Goal: Task Accomplishment & Management: Complete application form

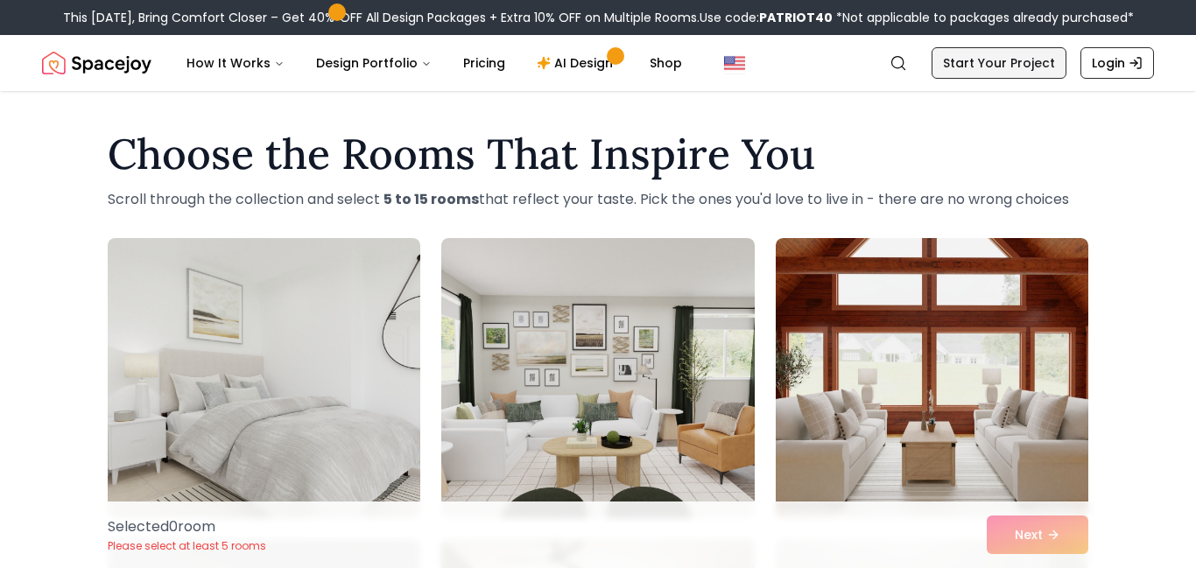
click at [1024, 67] on link "Start Your Project" at bounding box center [998, 63] width 135 height 32
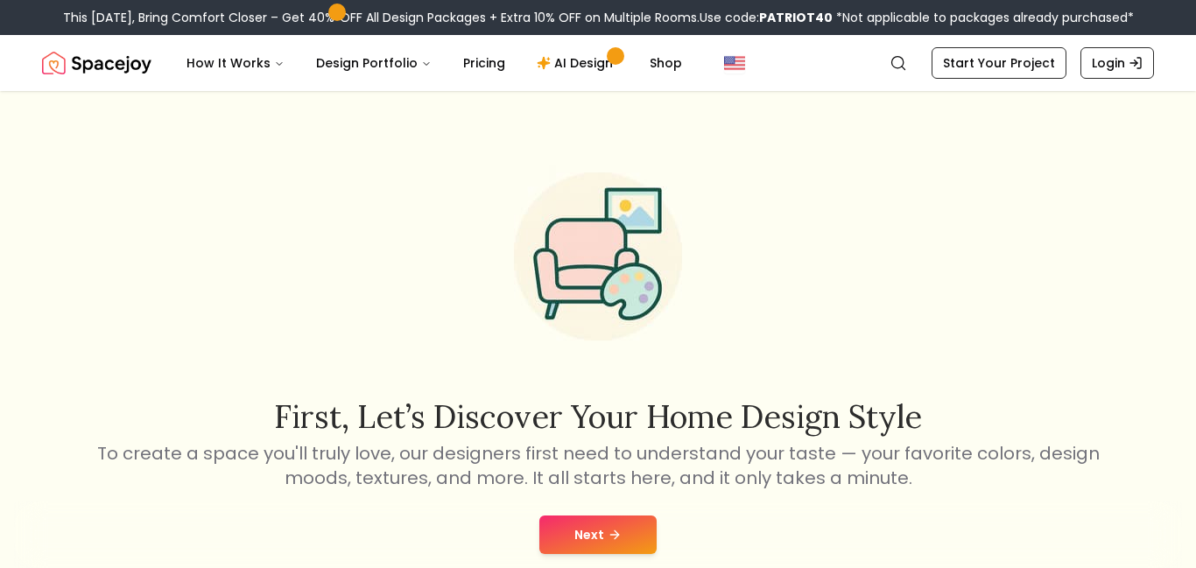
click at [609, 549] on button "Next" at bounding box center [597, 535] width 117 height 39
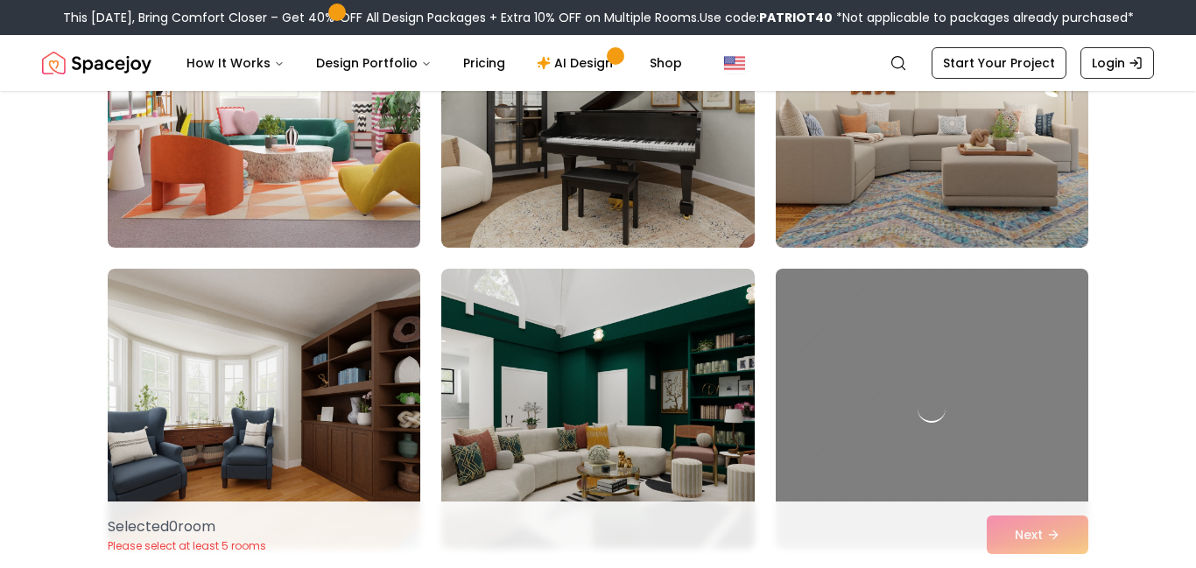
scroll to position [943, 0]
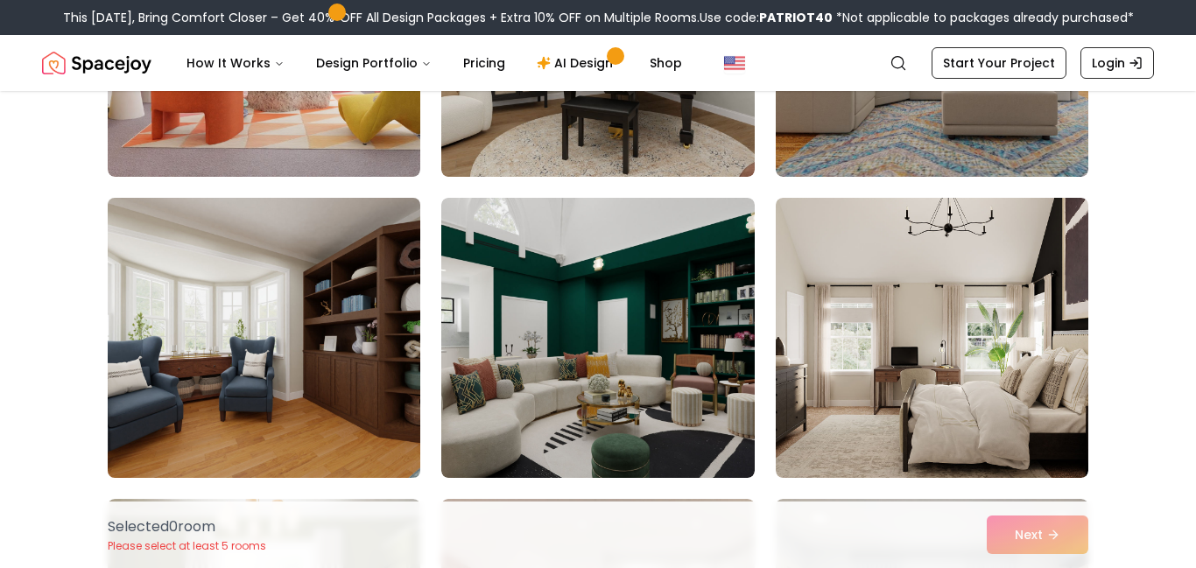
click at [326, 344] on img at bounding box center [264, 338] width 328 height 294
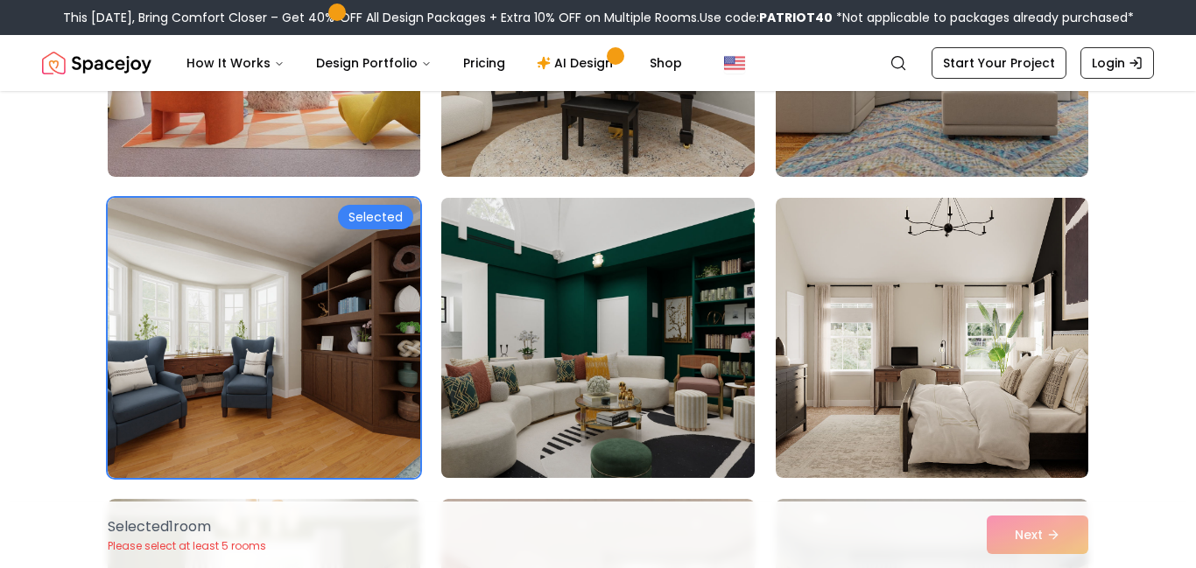
click at [588, 319] on img at bounding box center [597, 338] width 328 height 294
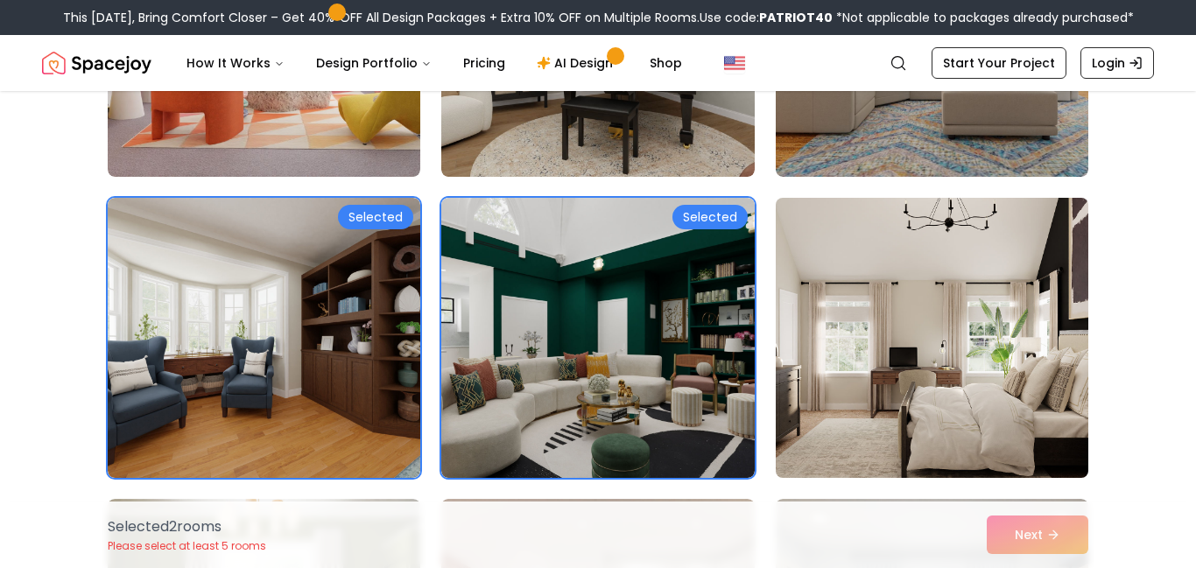
click at [796, 273] on img at bounding box center [932, 338] width 328 height 294
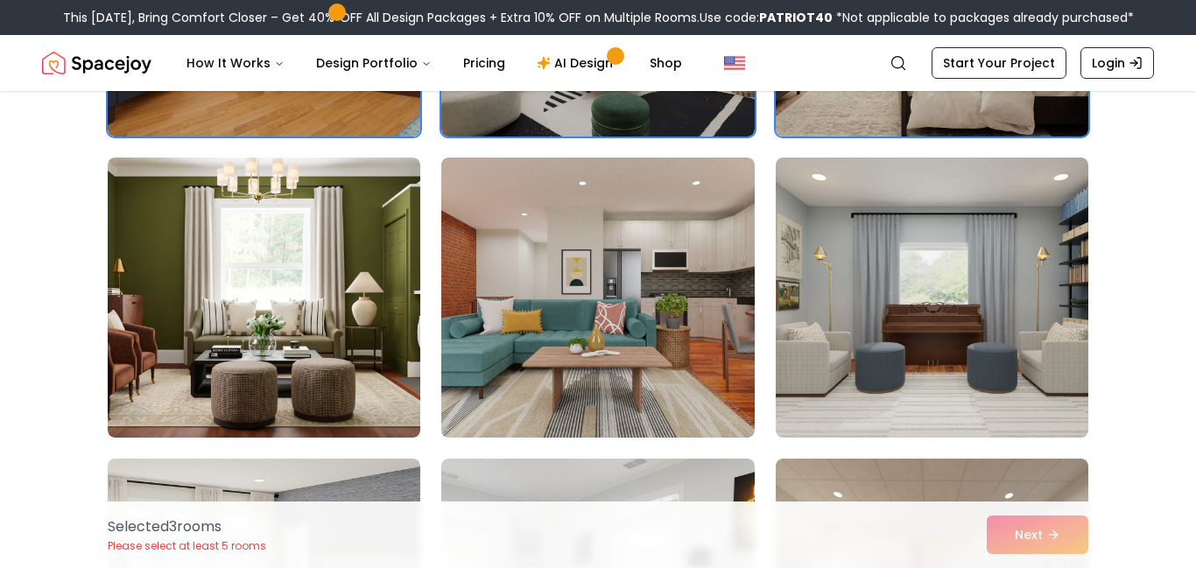
scroll to position [1287, 0]
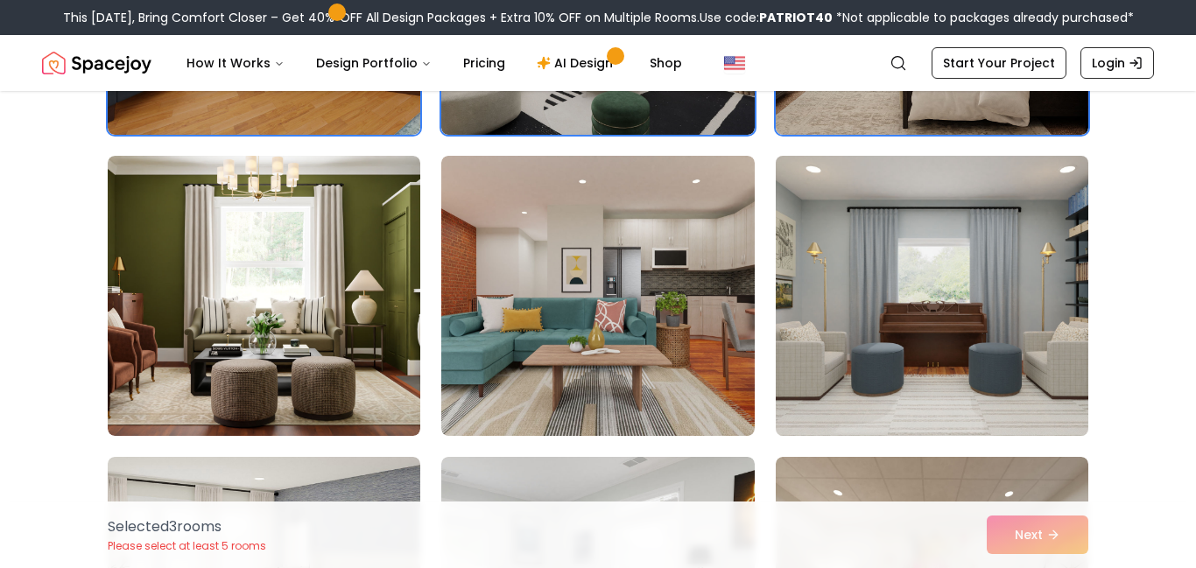
click at [858, 298] on img at bounding box center [932, 296] width 328 height 294
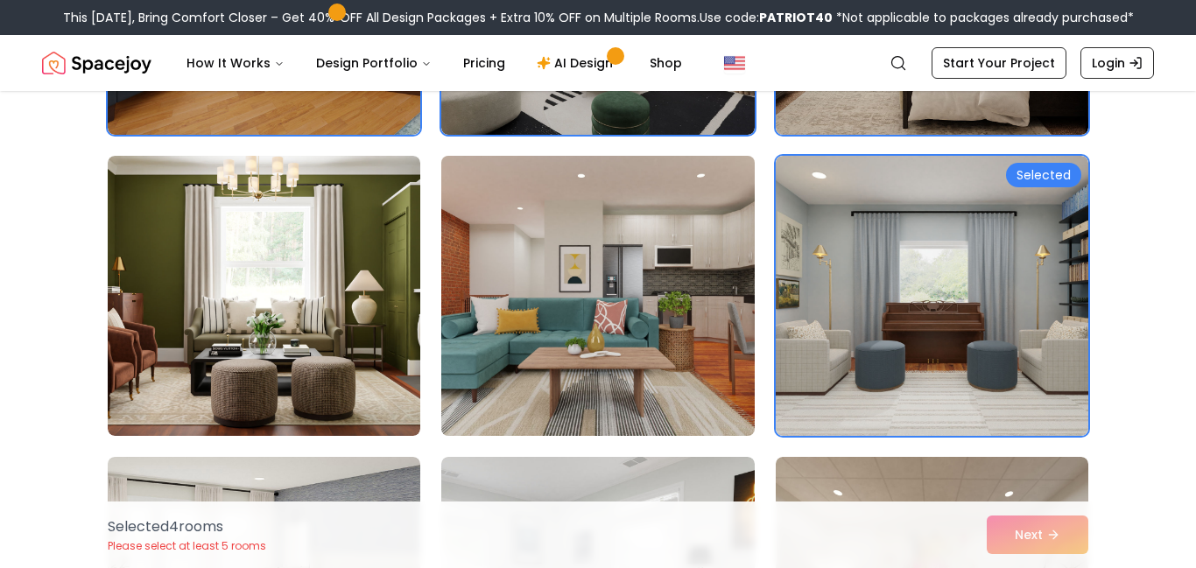
click at [629, 298] on img at bounding box center [597, 296] width 328 height 294
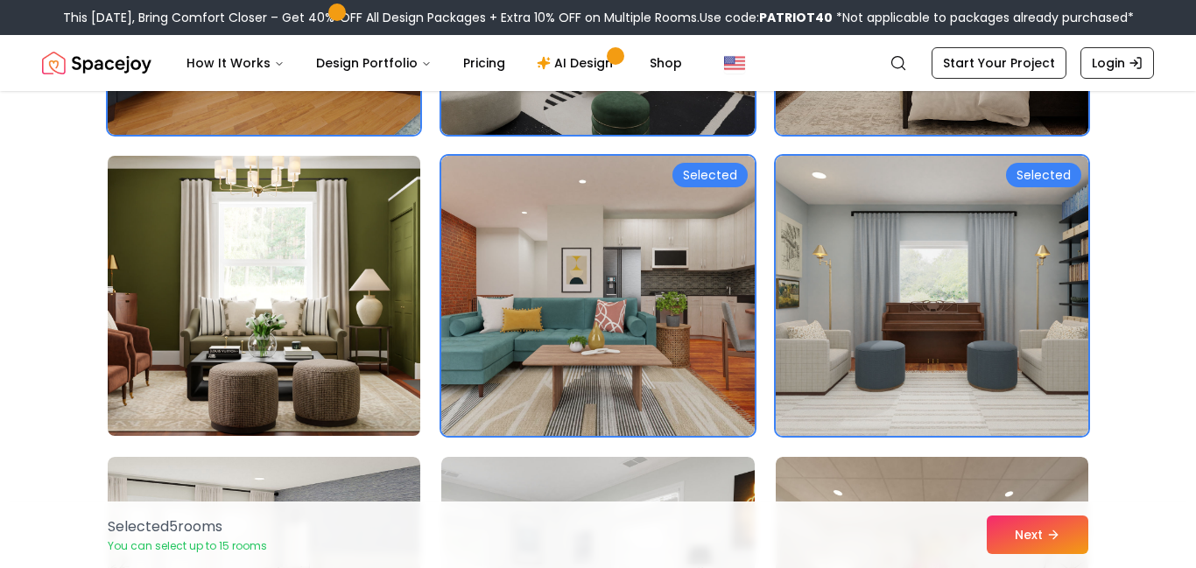
click at [393, 284] on img at bounding box center [264, 296] width 328 height 294
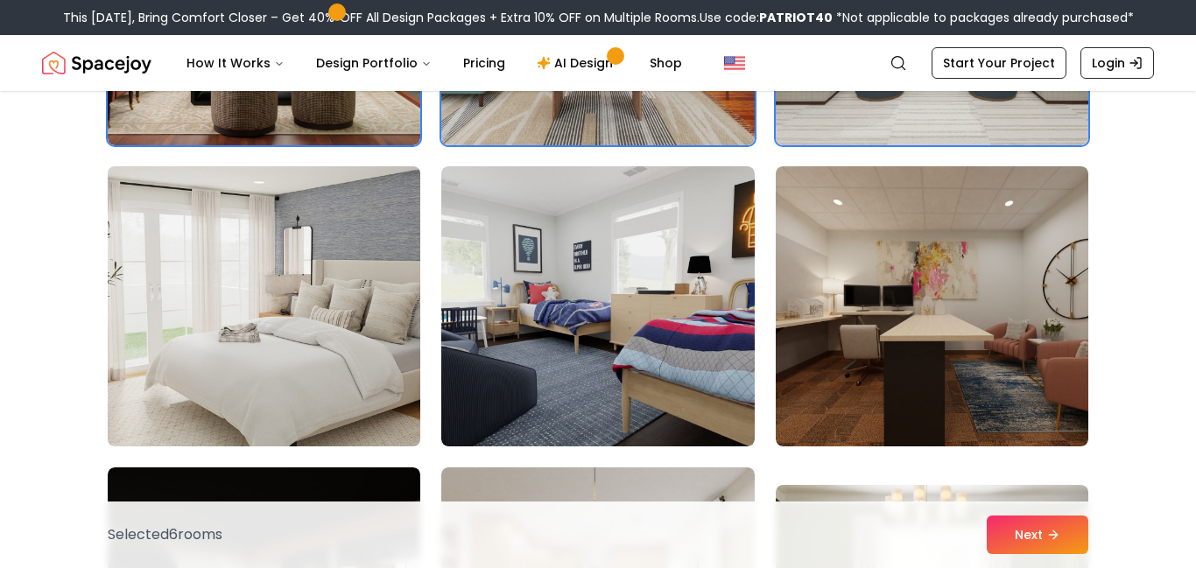
scroll to position [1579, 0]
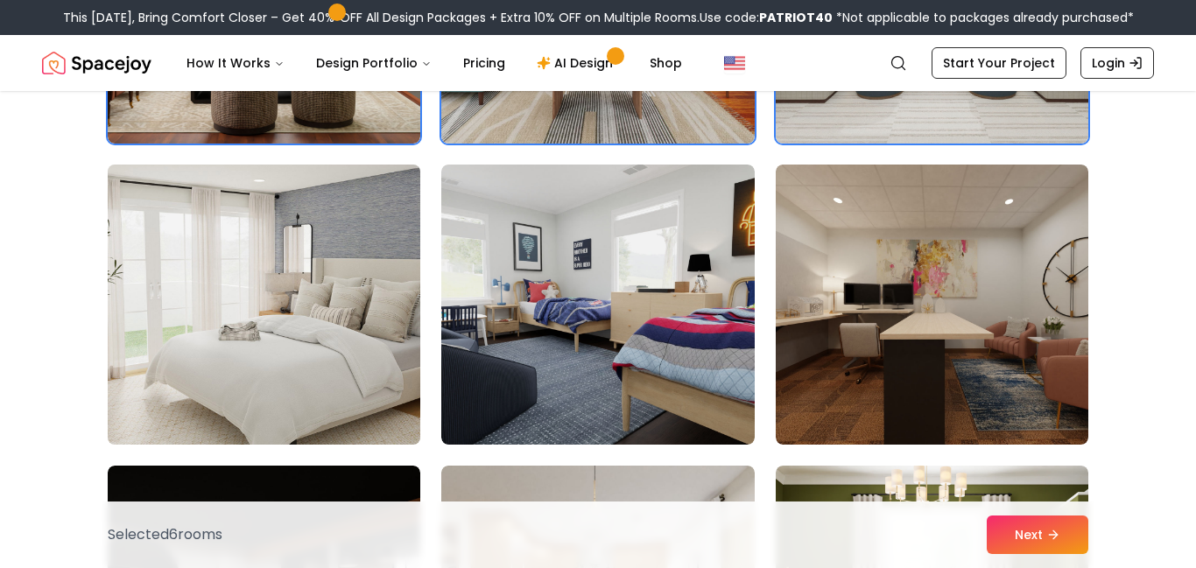
click at [337, 287] on img at bounding box center [264, 305] width 328 height 294
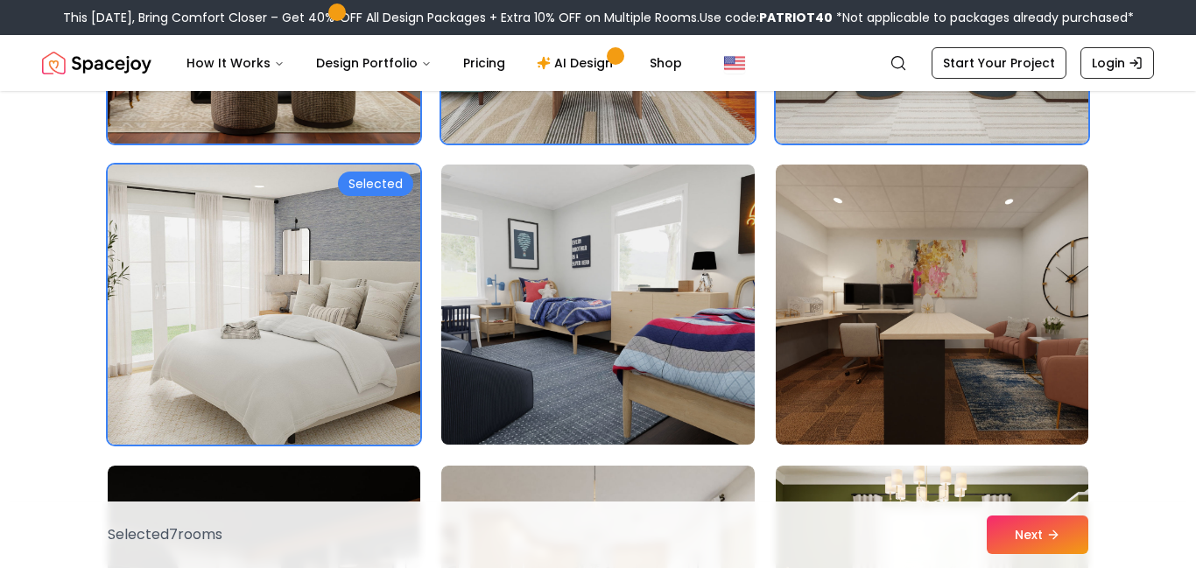
click at [745, 298] on img at bounding box center [597, 305] width 328 height 294
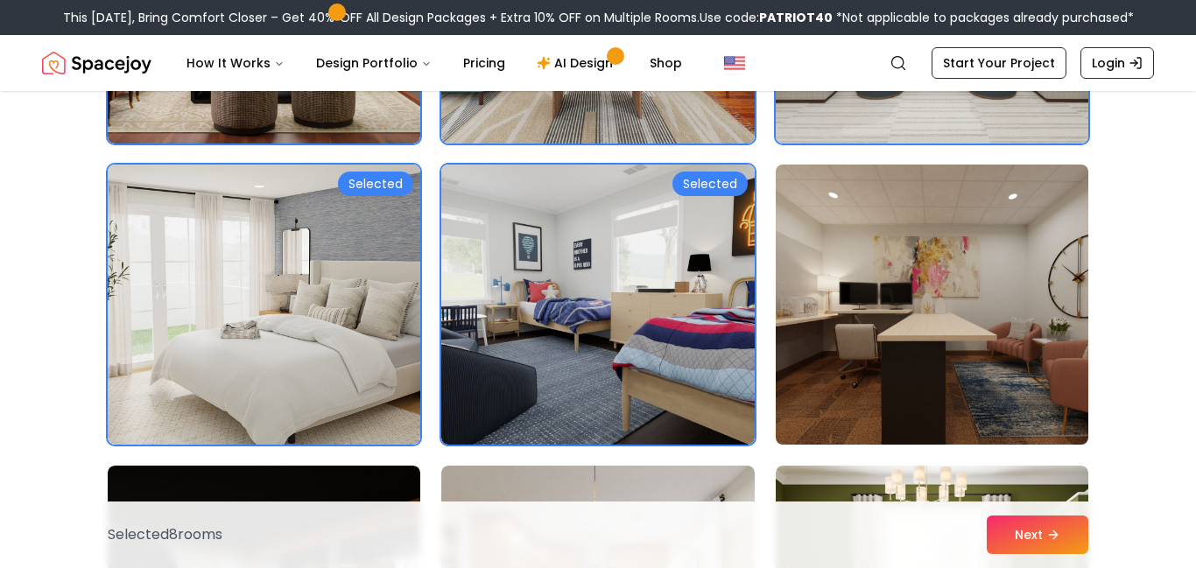
click at [909, 270] on img at bounding box center [932, 305] width 328 height 294
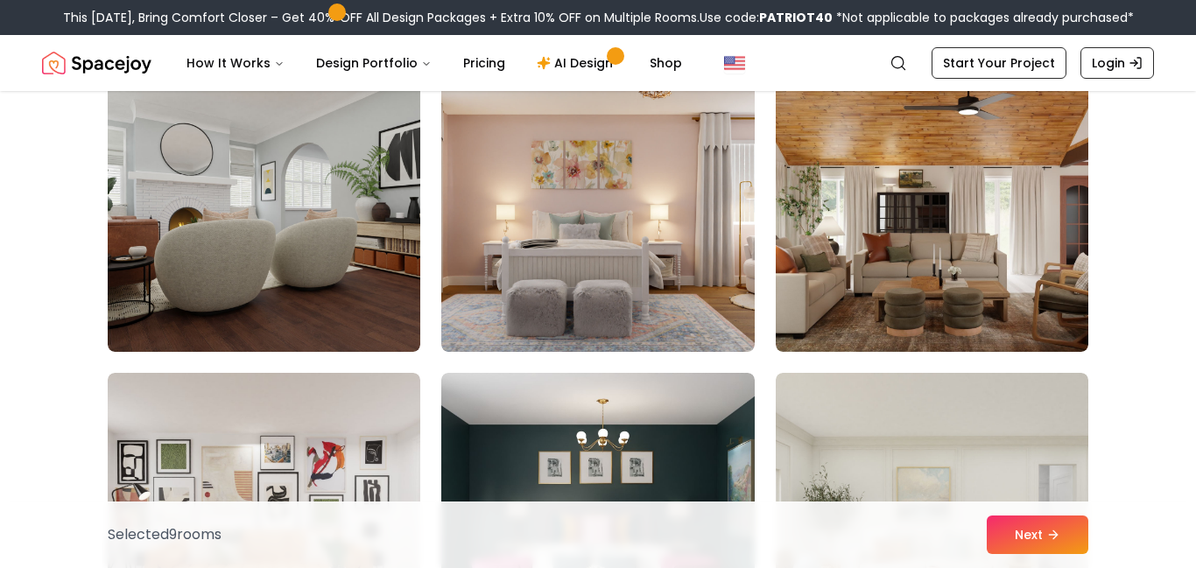
scroll to position [2279, 0]
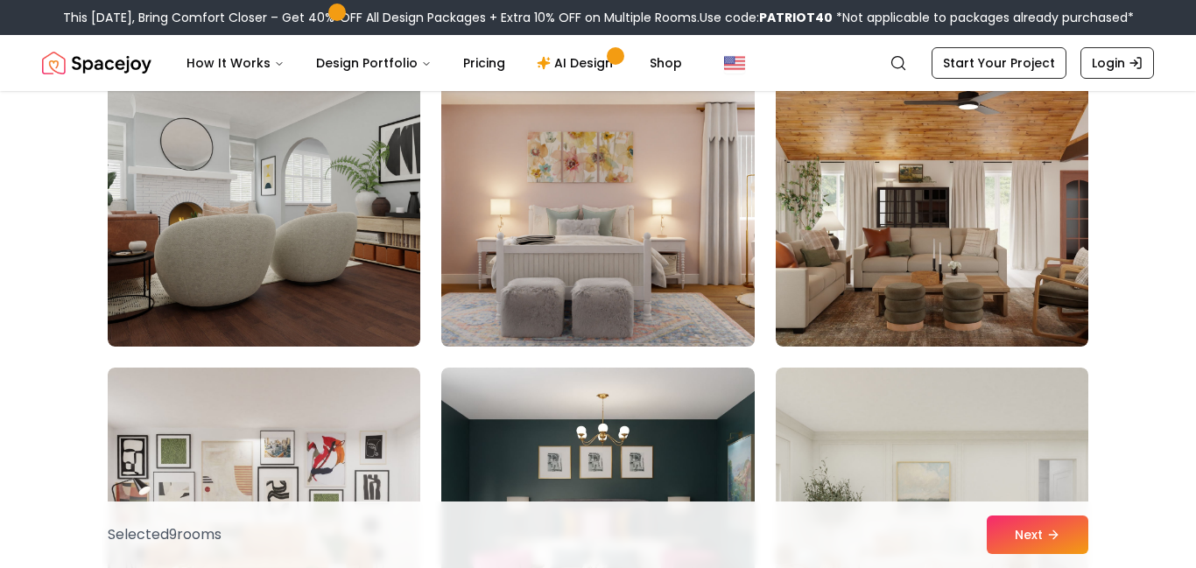
click at [506, 284] on img at bounding box center [597, 207] width 328 height 294
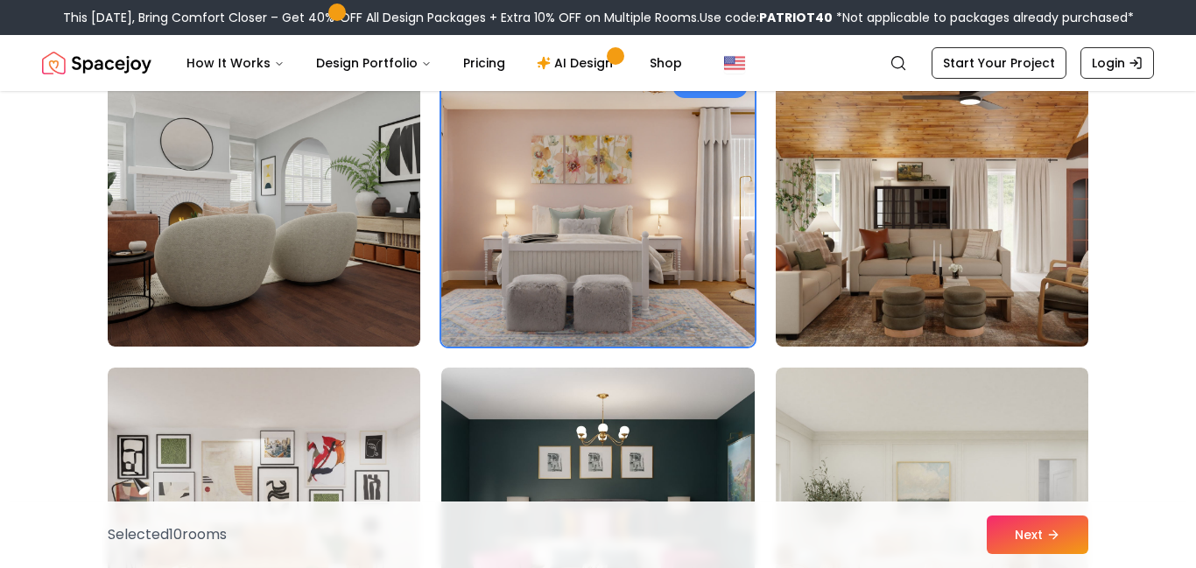
click at [884, 217] on img at bounding box center [932, 207] width 328 height 294
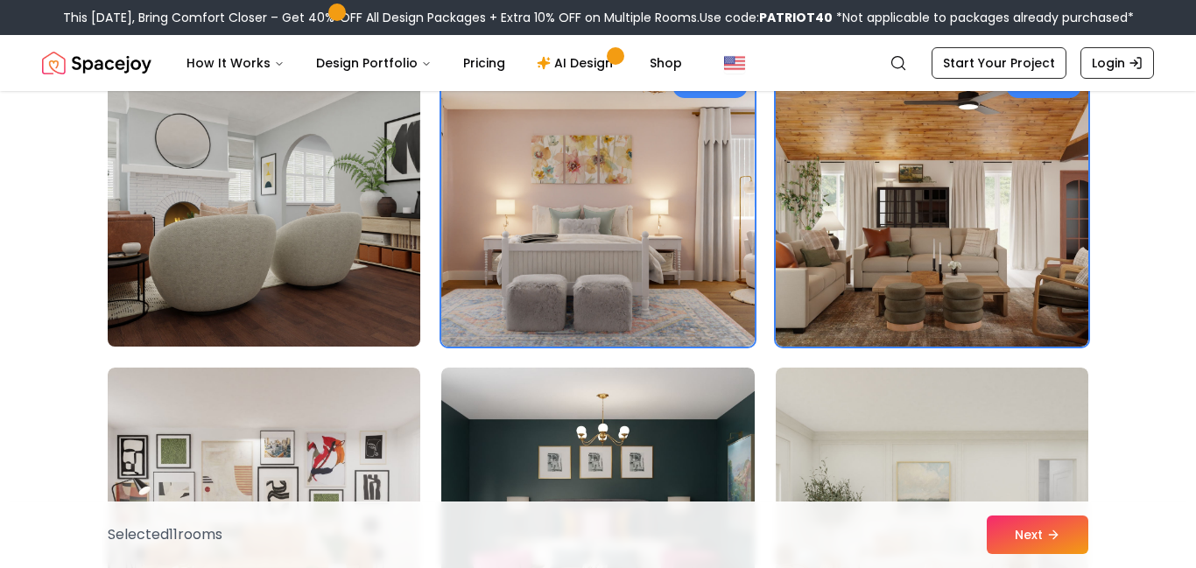
click at [305, 242] on img at bounding box center [264, 207] width 328 height 294
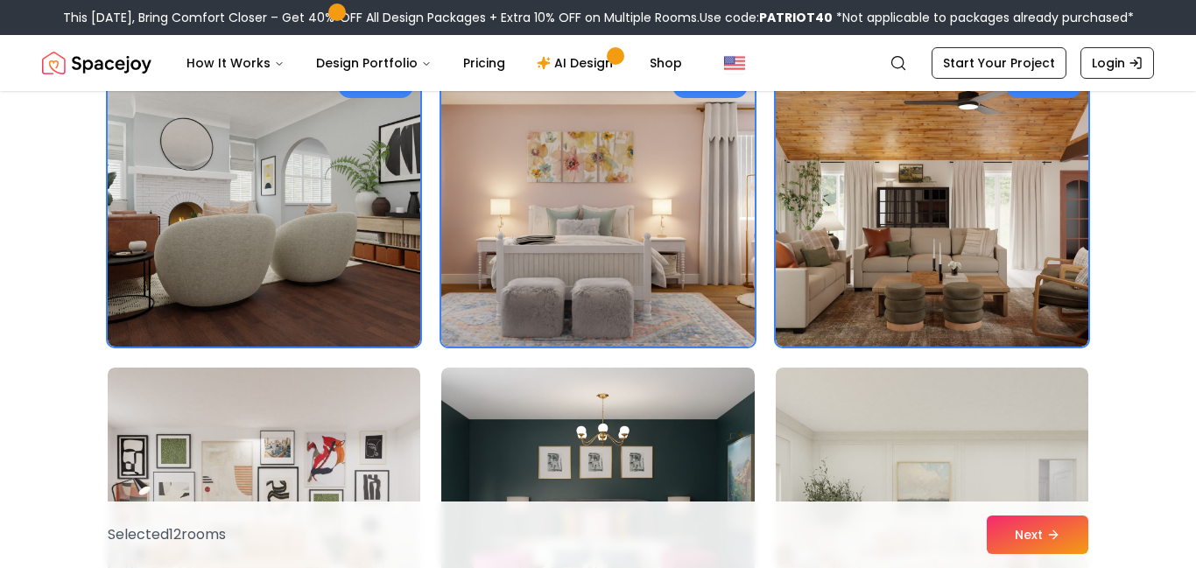
scroll to position [2763, 0]
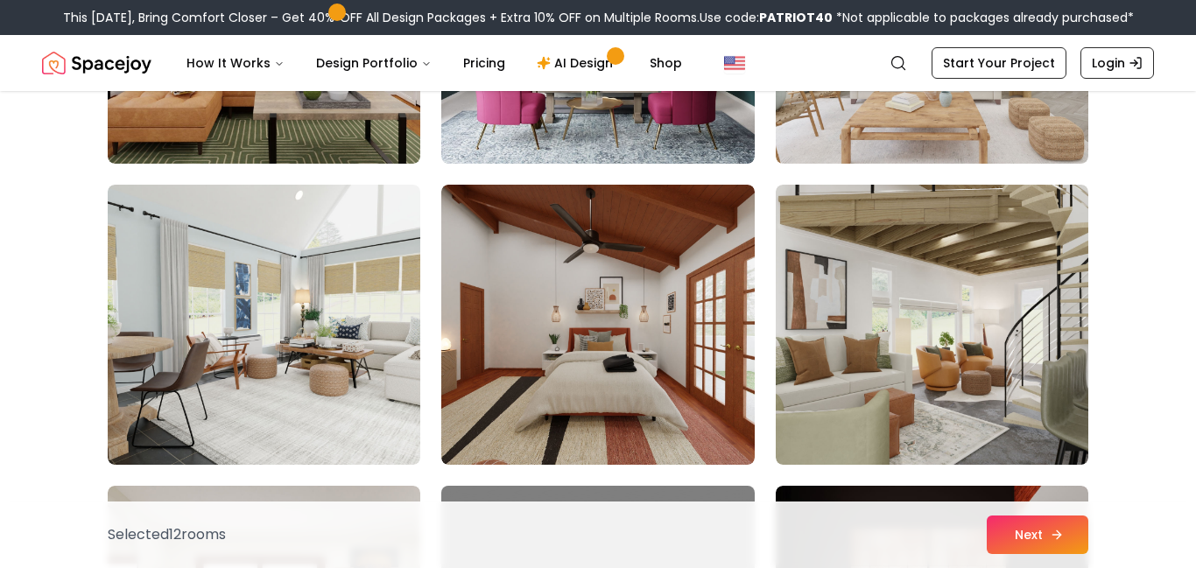
click at [1007, 532] on button "Next" at bounding box center [1037, 535] width 102 height 39
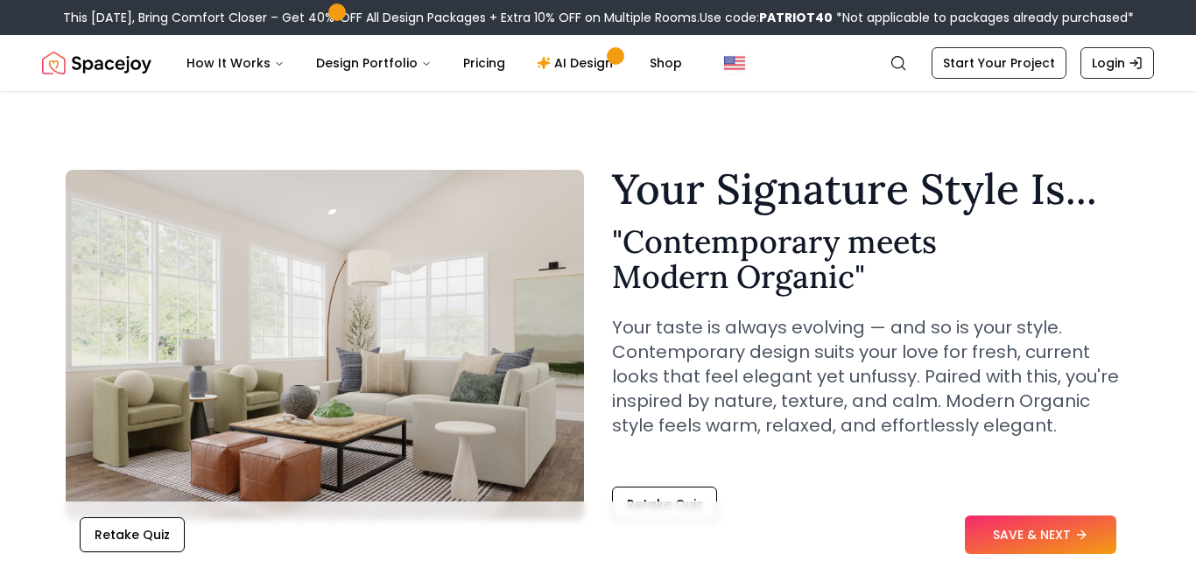
click at [1007, 532] on button "SAVE & NEXT" at bounding box center [1039, 535] width 151 height 39
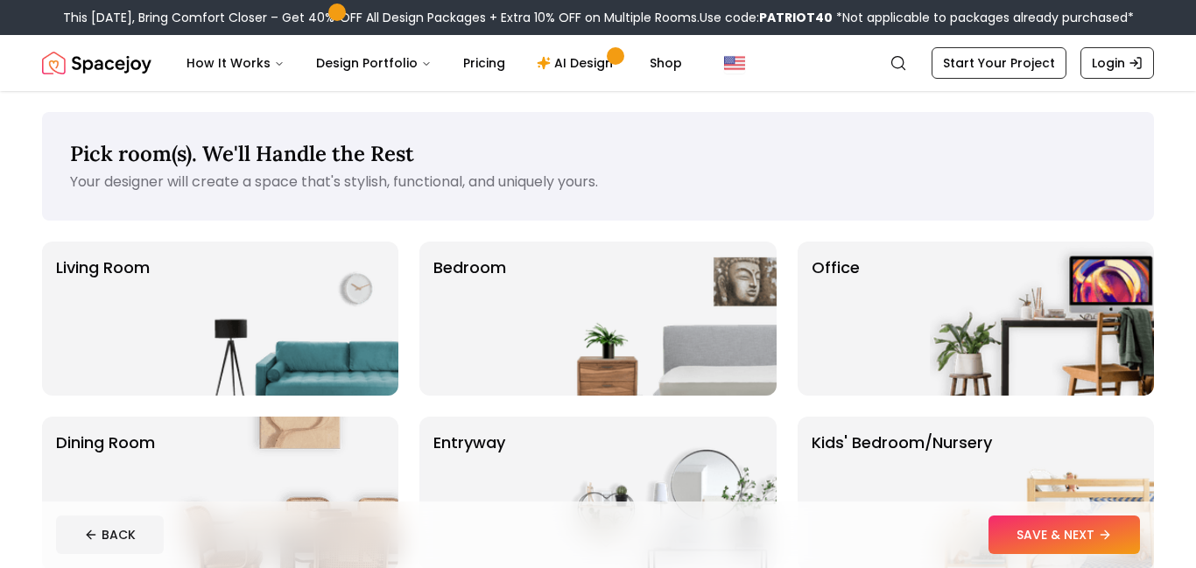
click at [1007, 532] on button "SAVE & NEXT" at bounding box center [1063, 535] width 151 height 39
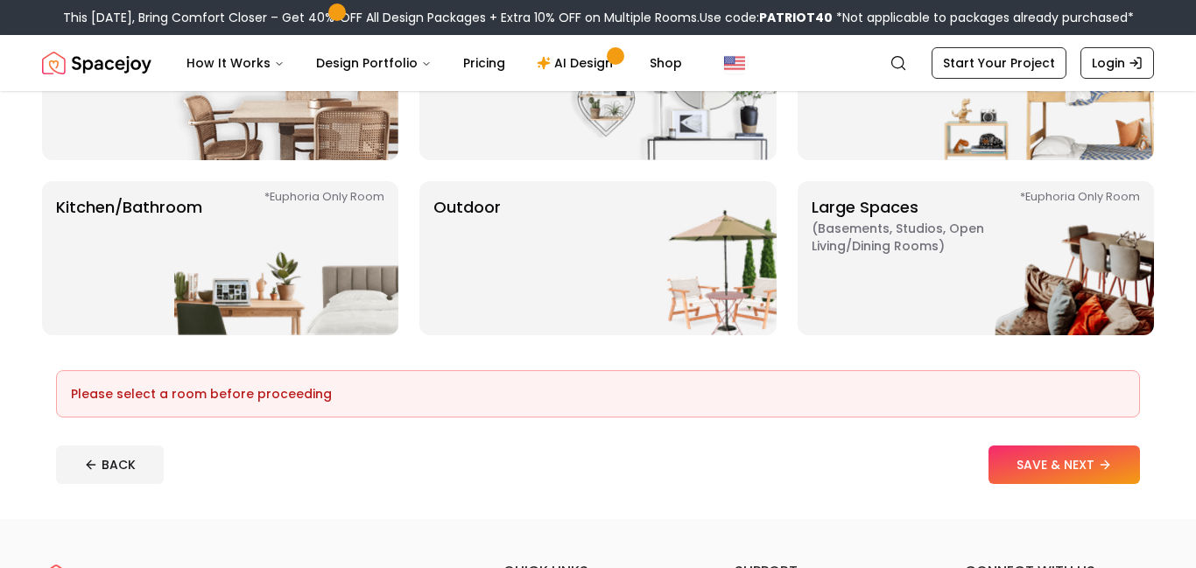
scroll to position [413, 0]
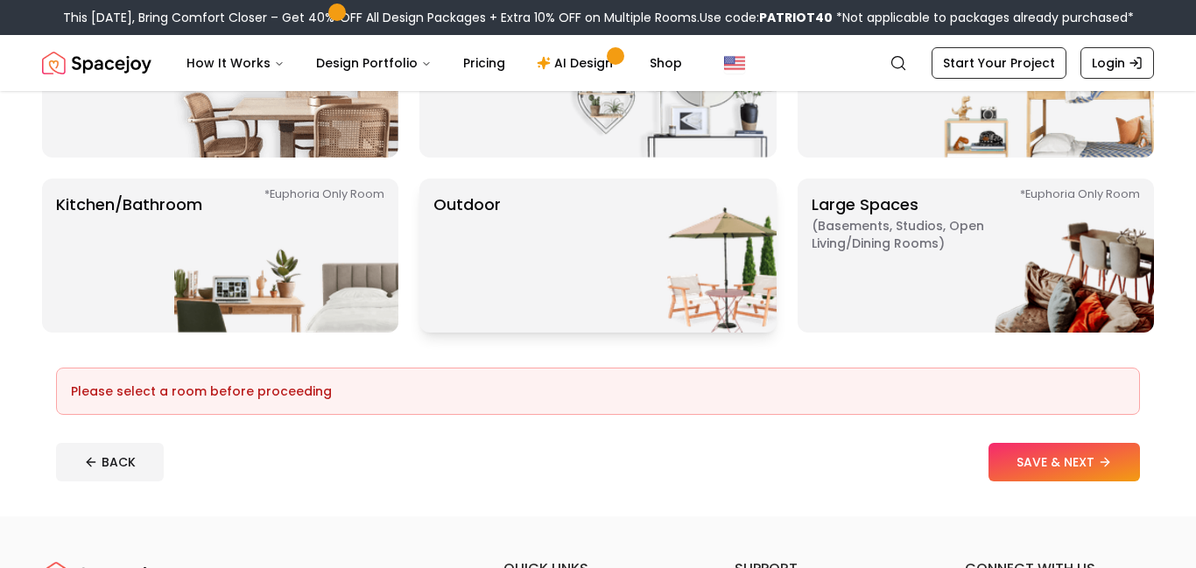
click at [696, 242] on img at bounding box center [664, 256] width 224 height 154
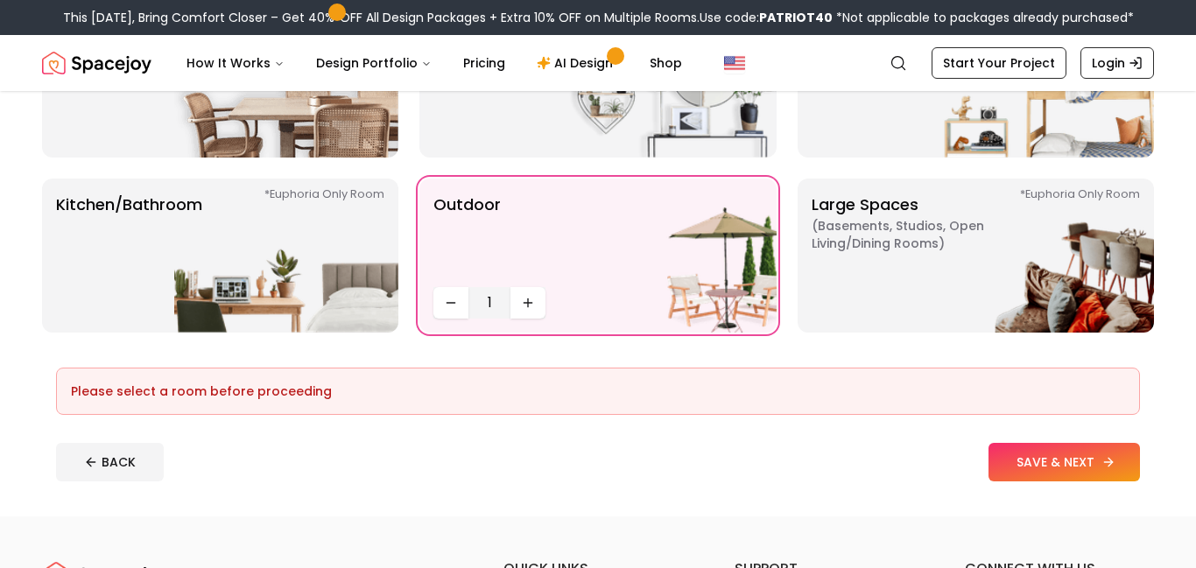
click at [1071, 454] on button "SAVE & NEXT" at bounding box center [1063, 462] width 151 height 39
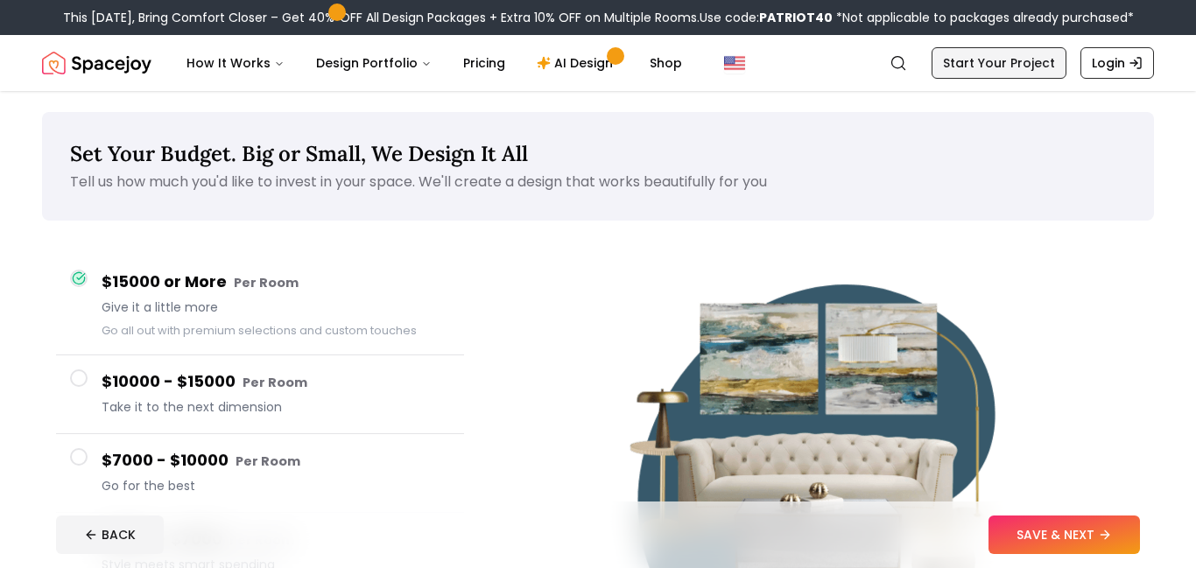
click at [985, 63] on link "Start Your Project" at bounding box center [998, 63] width 135 height 32
